Goal: Task Accomplishment & Management: Complete application form

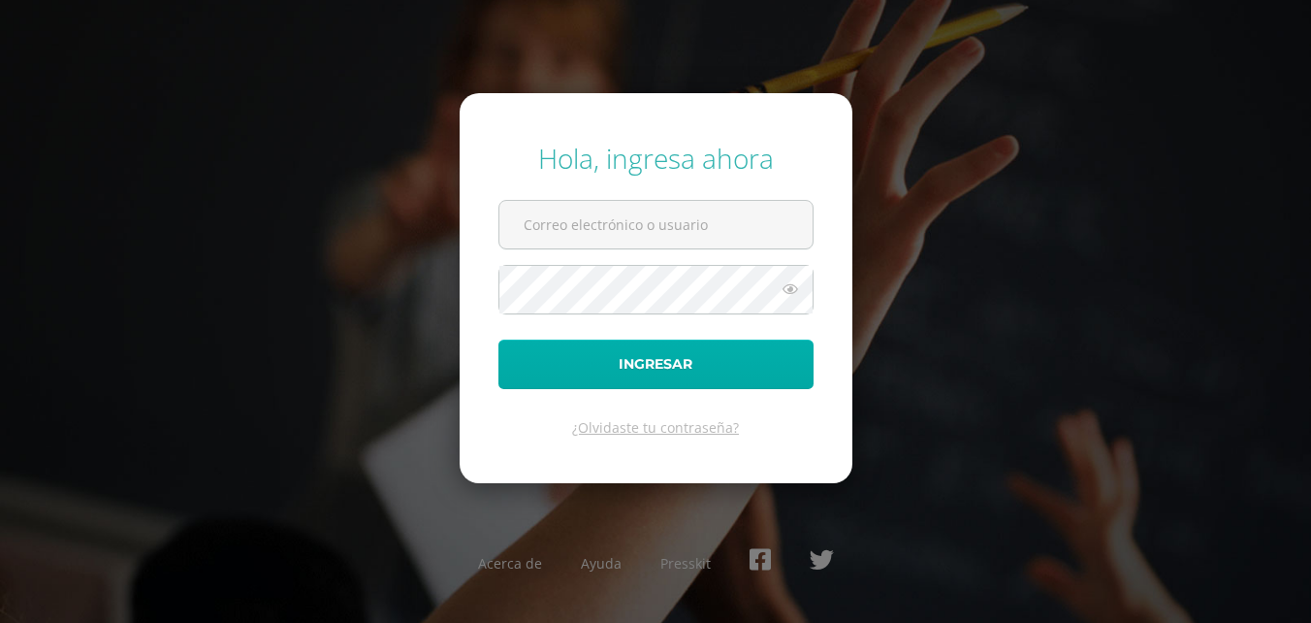
type input "2019069"
click at [611, 365] on button "Ingresar" at bounding box center [655, 363] width 315 height 49
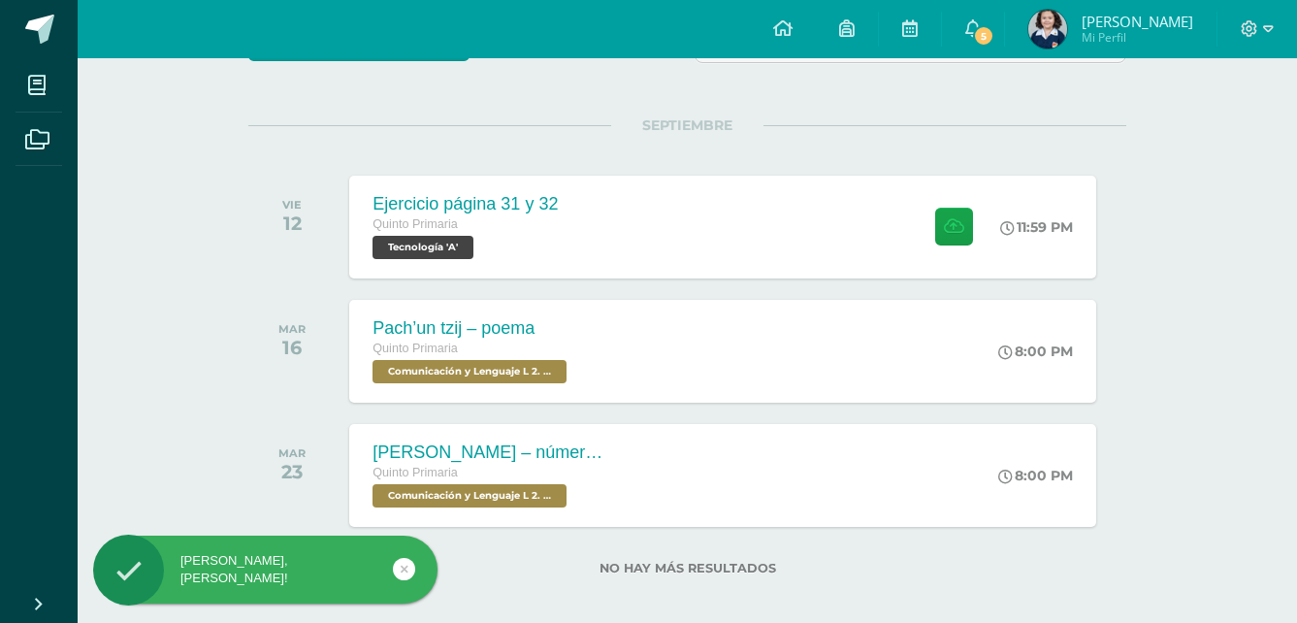
scroll to position [222, 0]
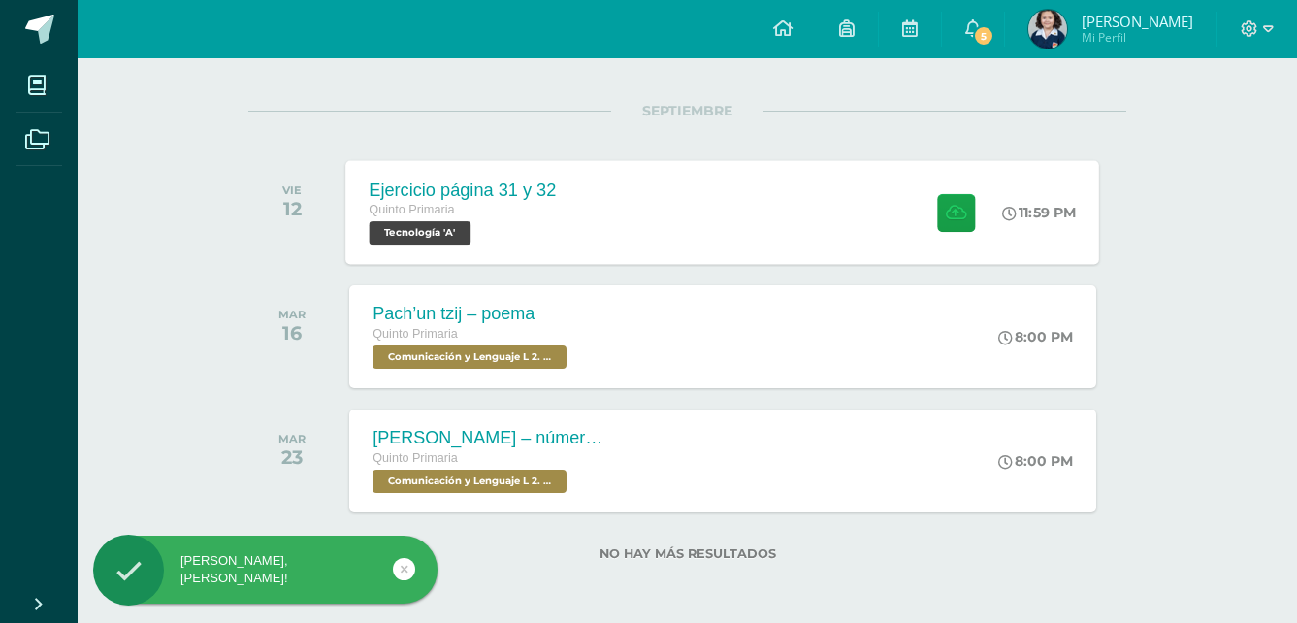
click at [555, 177] on div "Ejercicio página 31 y 32 Quinto Primaria Tecnología 'A'" at bounding box center [463, 212] width 234 height 104
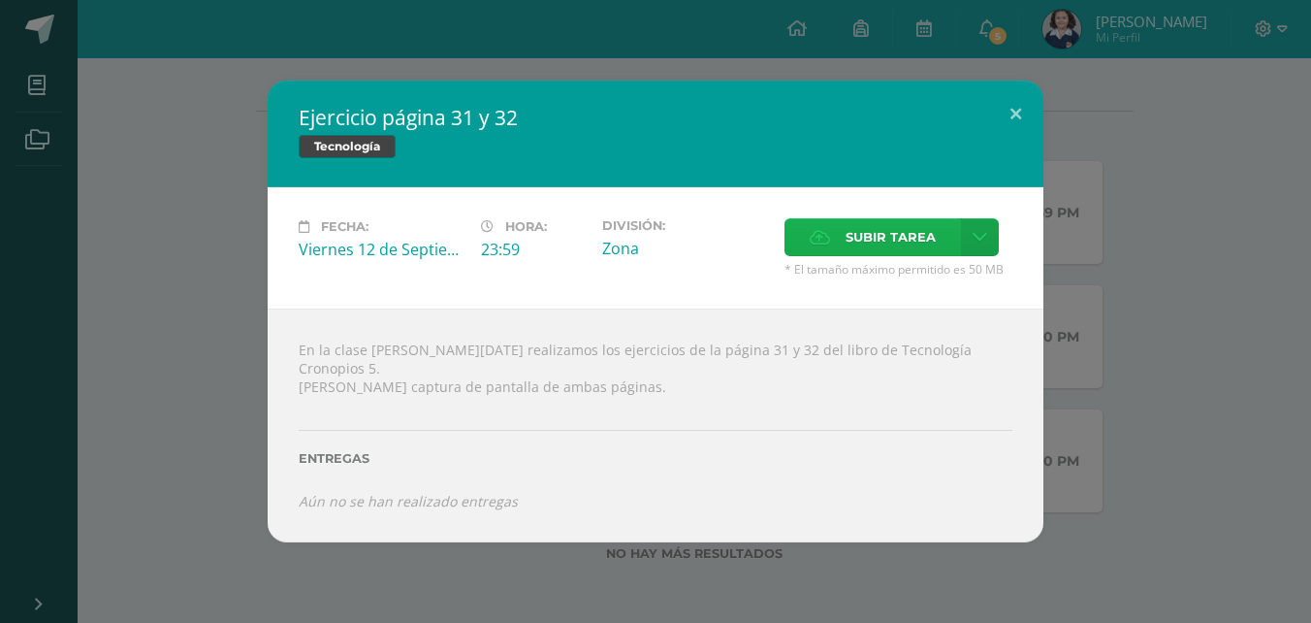
click at [875, 235] on span "Subir tarea" at bounding box center [891, 237] width 90 height 36
click at [0, 0] on input "Subir tarea" at bounding box center [0, 0] width 0 height 0
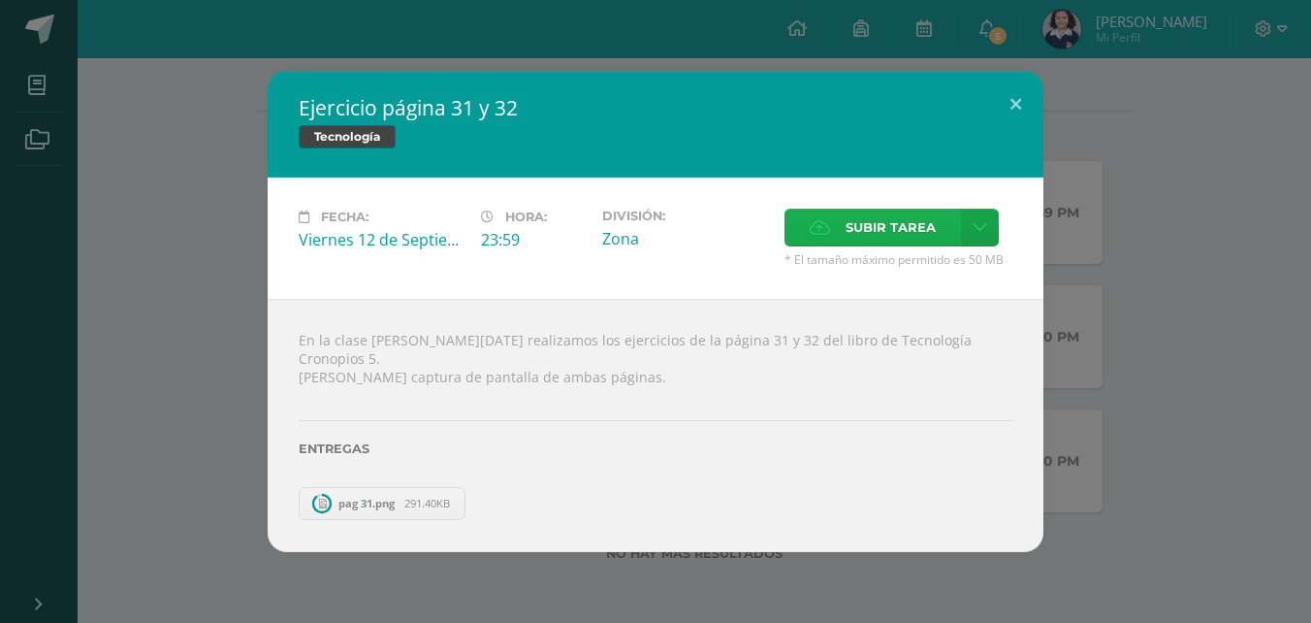
click at [833, 236] on label "Subir tarea" at bounding box center [873, 228] width 177 height 38
click at [0, 0] on input "Subir tarea" at bounding box center [0, 0] width 0 height 0
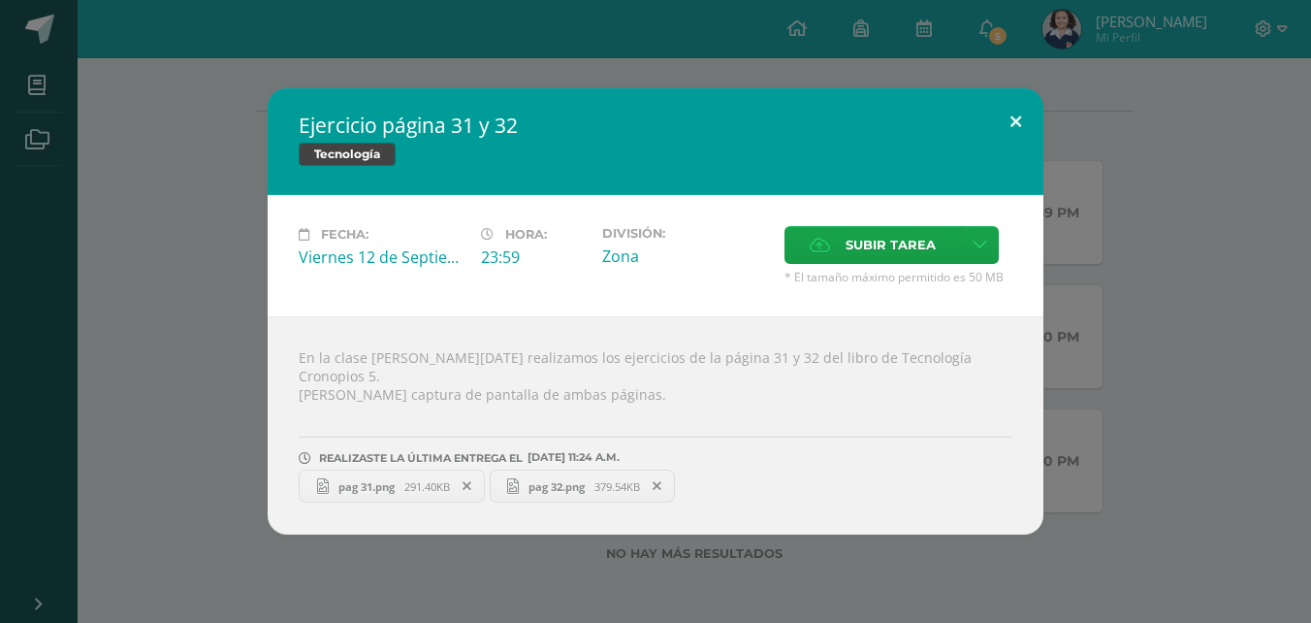
click at [1016, 120] on button at bounding box center [1015, 121] width 55 height 66
